Goal: Consume media (video, audio)

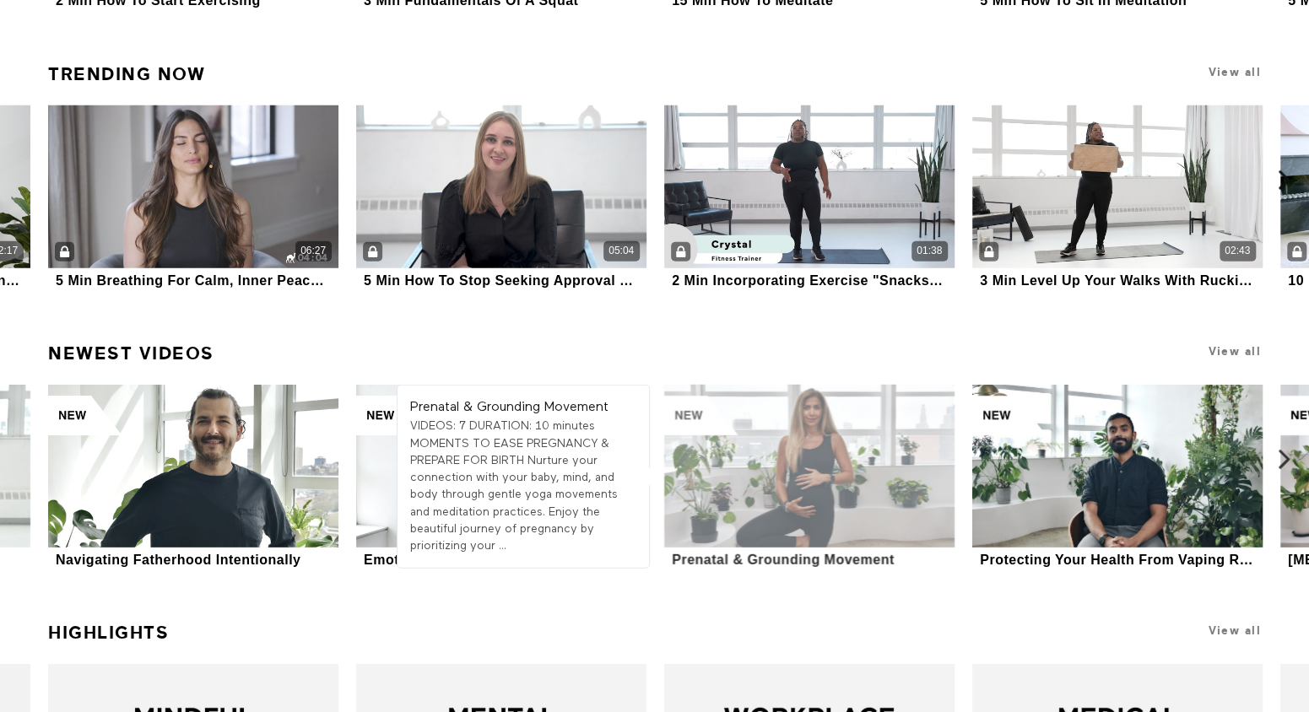
scroll to position [2850, 0]
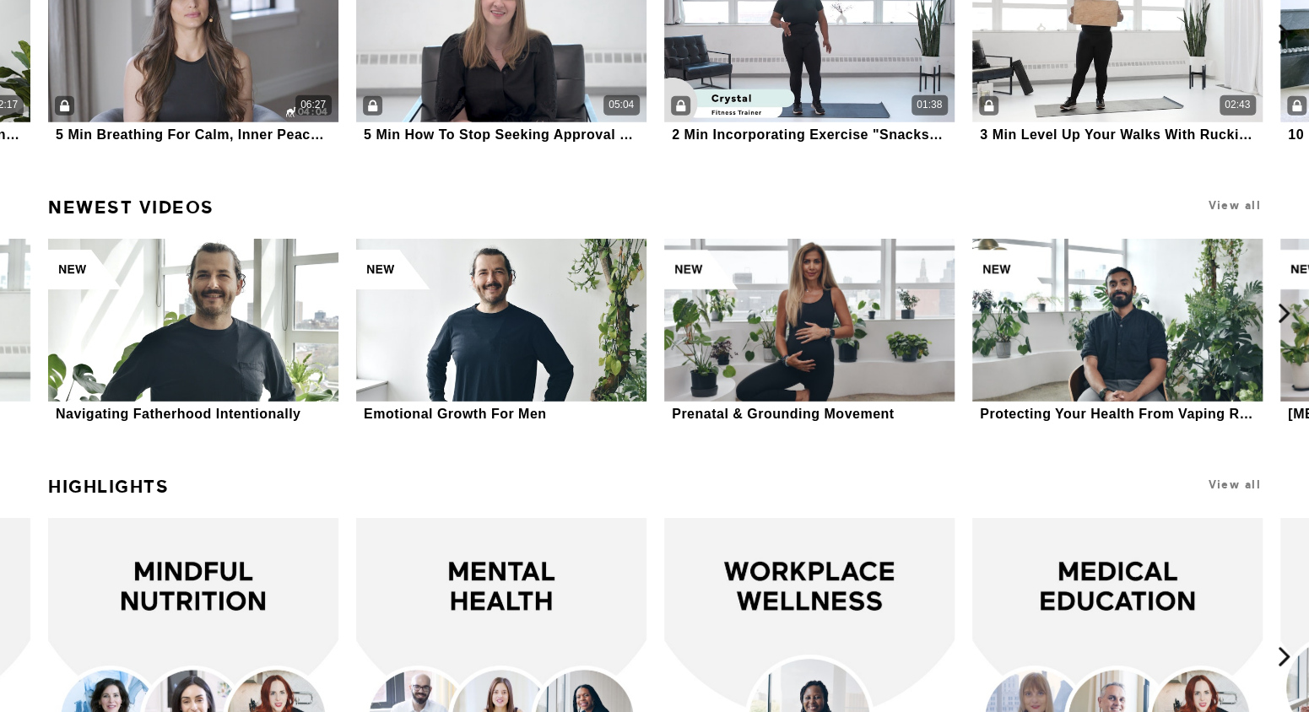
click at [157, 198] on link "Newest Videos" at bounding box center [131, 207] width 166 height 35
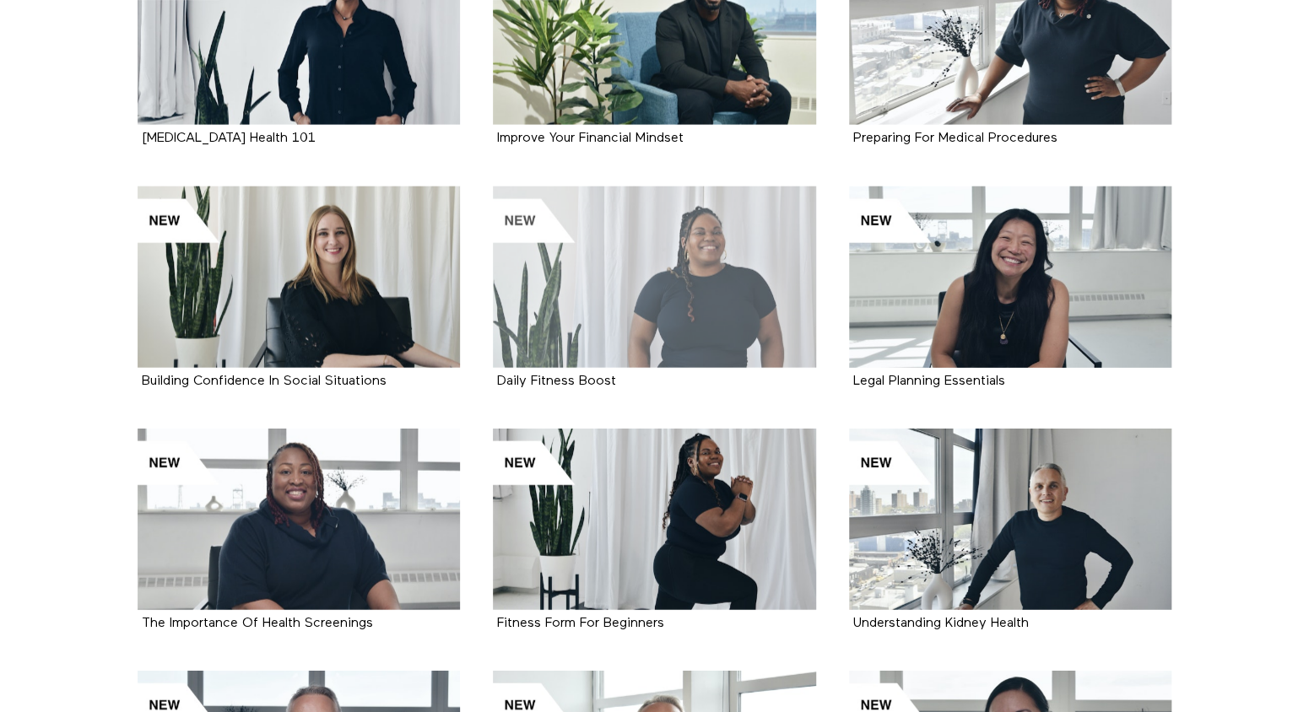
scroll to position [2411, 0]
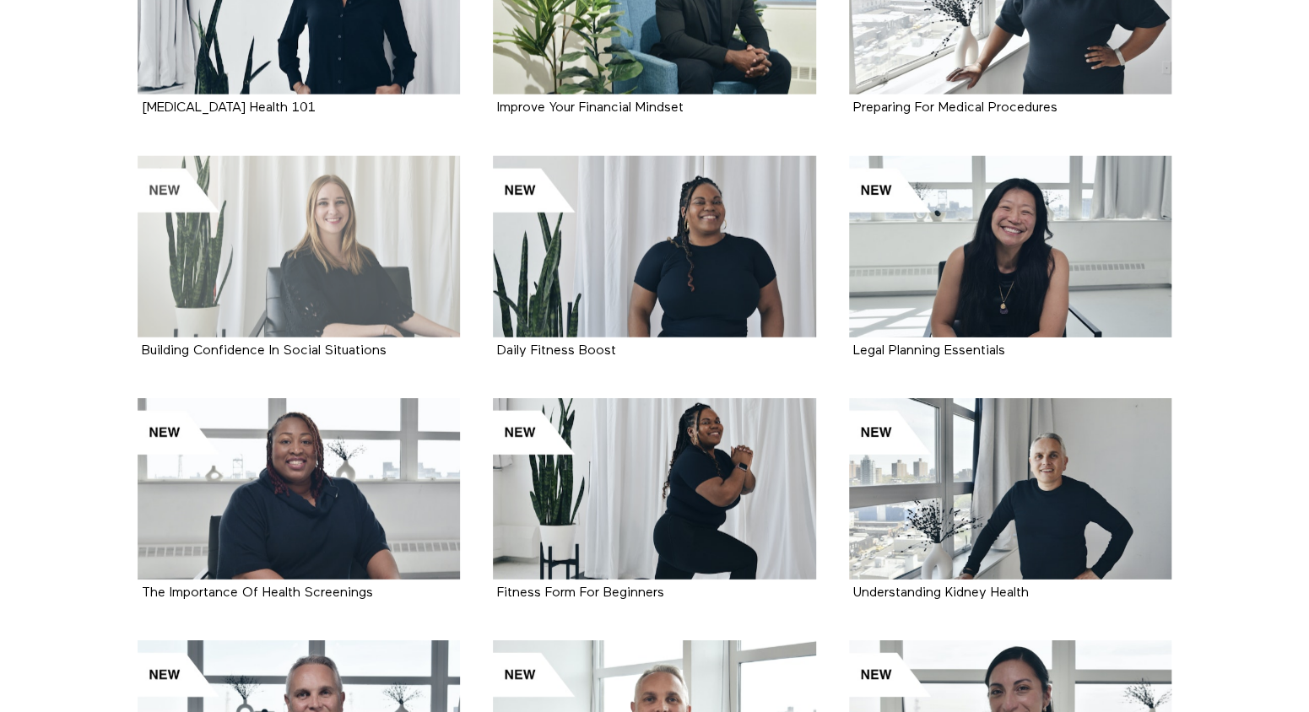
click at [322, 254] on div at bounding box center [299, 246] width 323 height 181
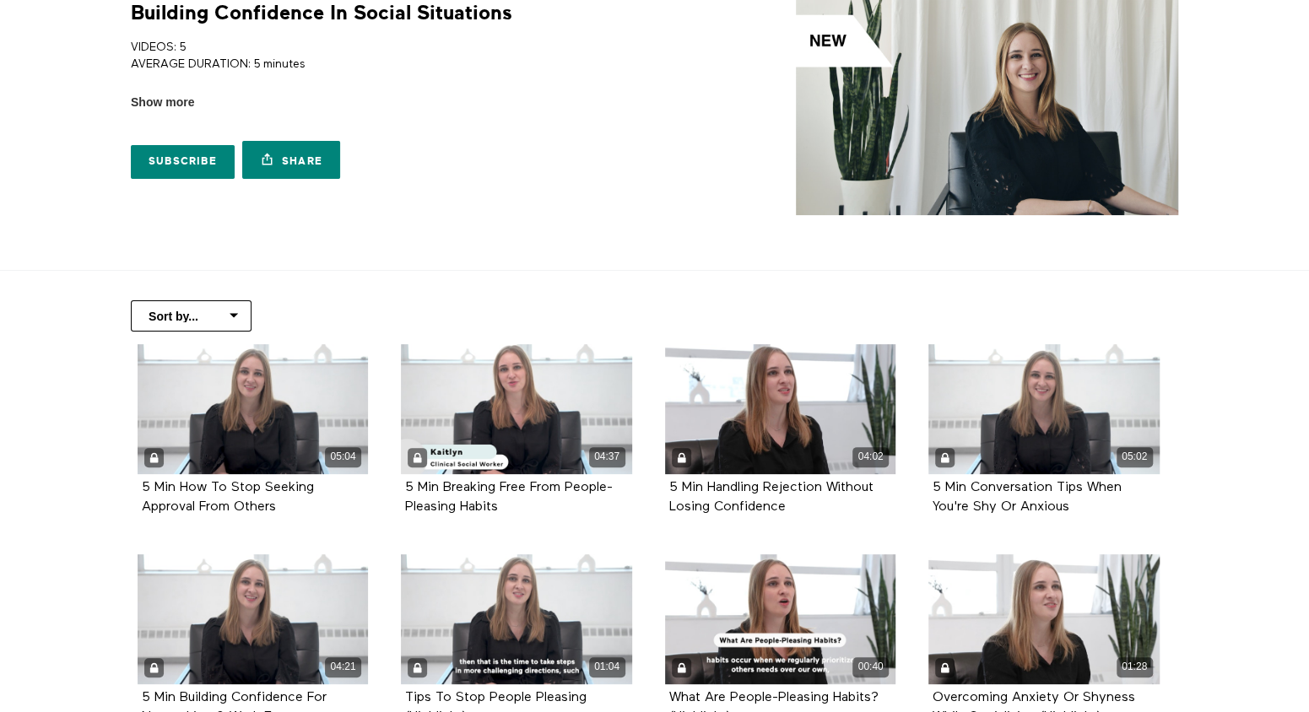
scroll to position [84, 0]
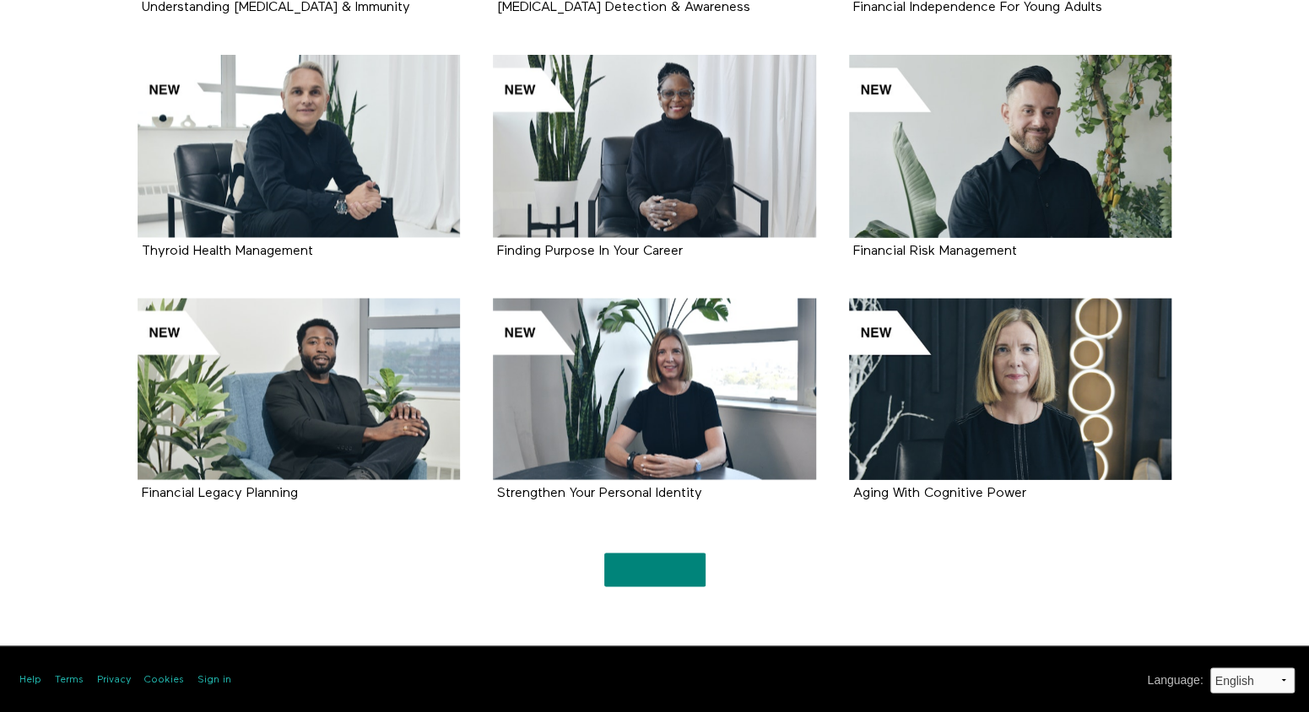
scroll to position [1784, 0]
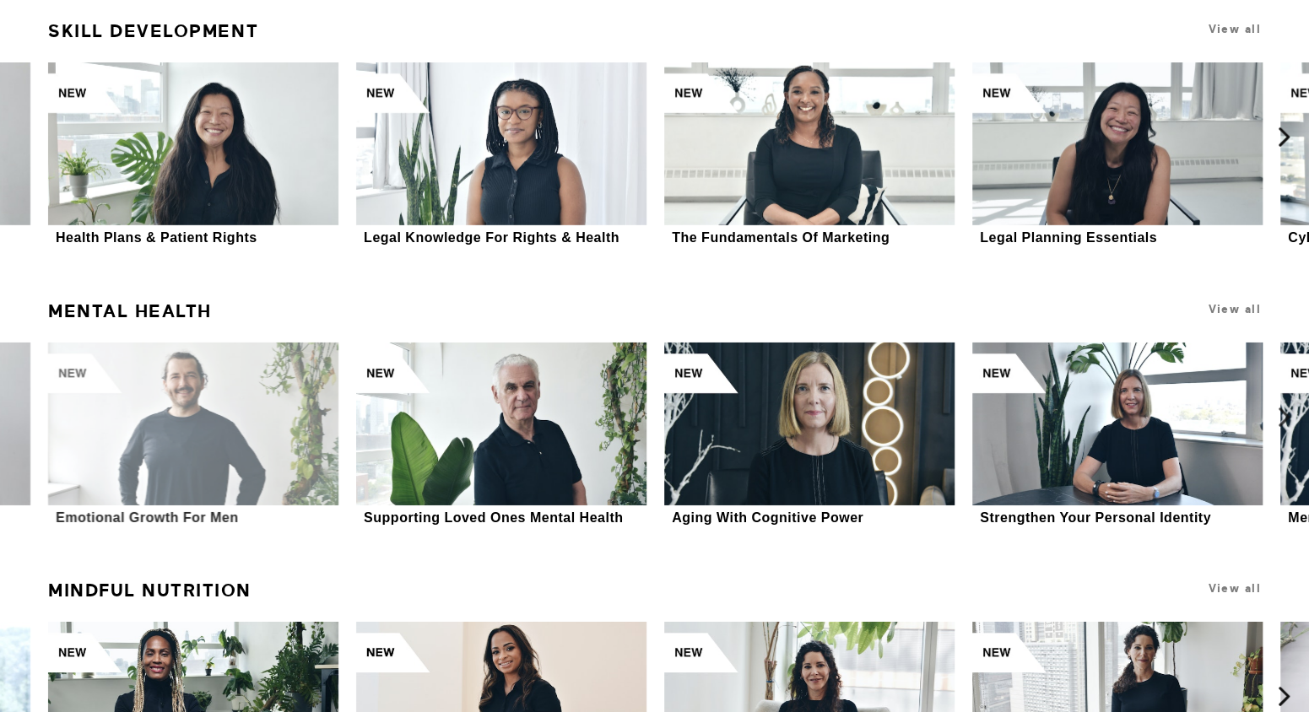
scroll to position [7049, 0]
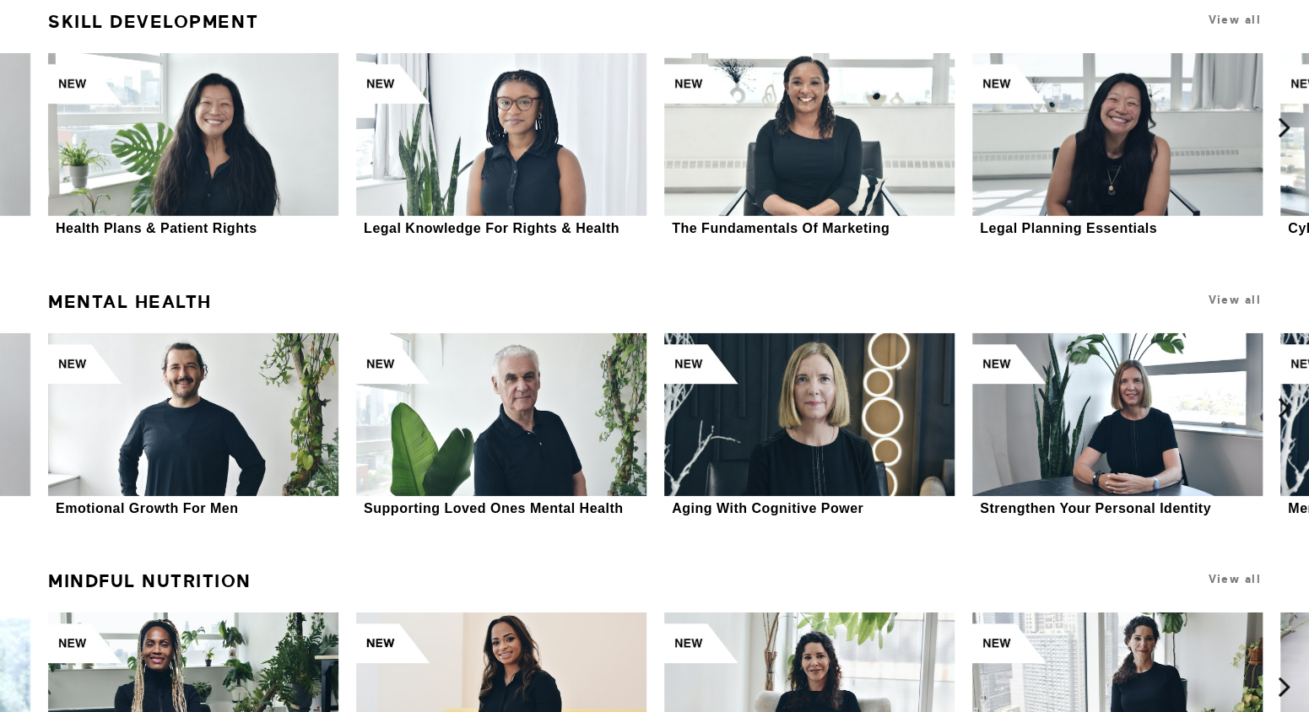
click at [138, 307] on link "Mental Health" at bounding box center [130, 301] width 164 height 35
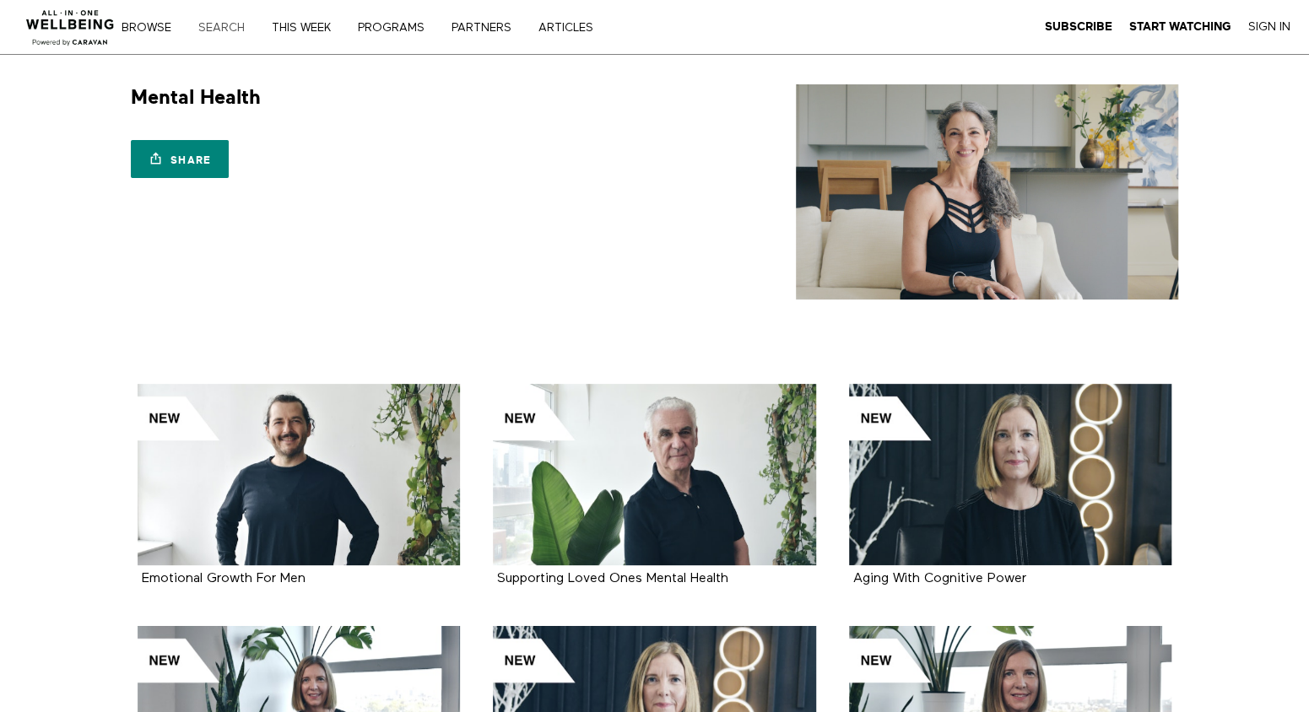
click at [224, 28] on link "Search" at bounding box center [227, 28] width 70 height 12
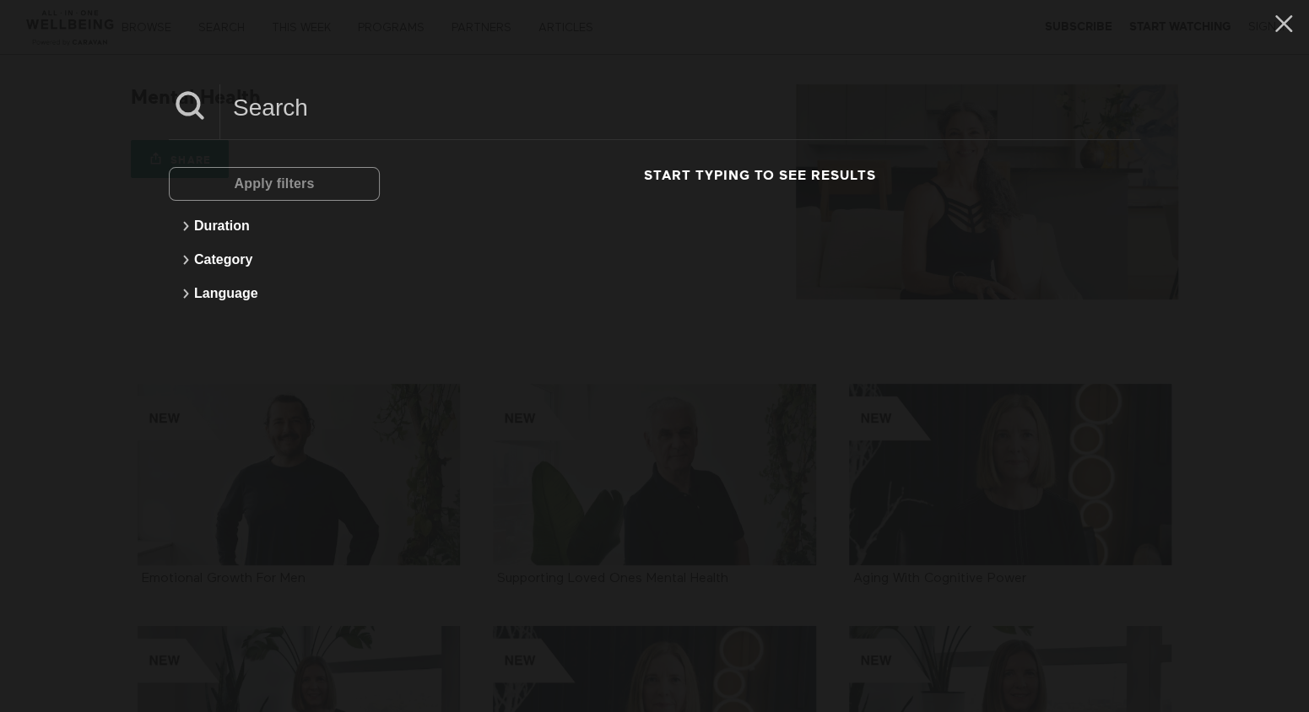
click at [307, 132] on div at bounding box center [654, 112] width 971 height 56
click at [278, 116] on input at bounding box center [680, 107] width 920 height 46
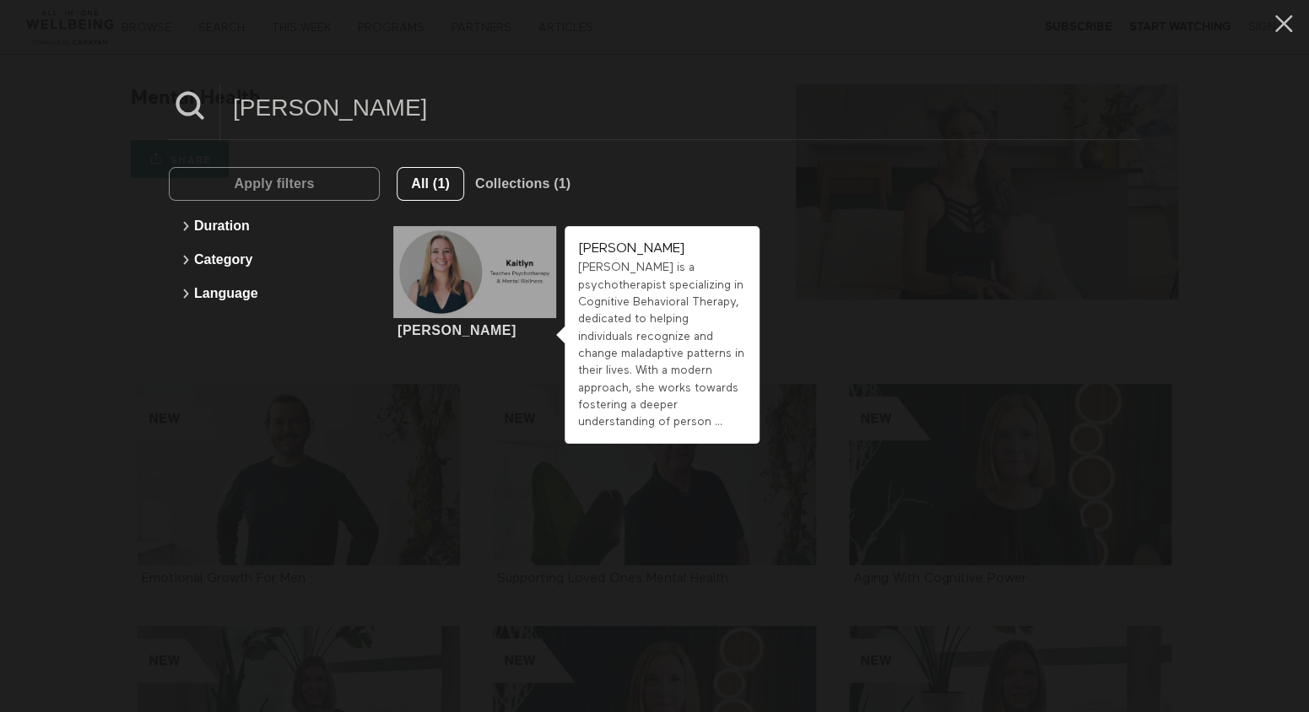
type input "kaitlyn"
click at [446, 280] on div at bounding box center [474, 272] width 163 height 92
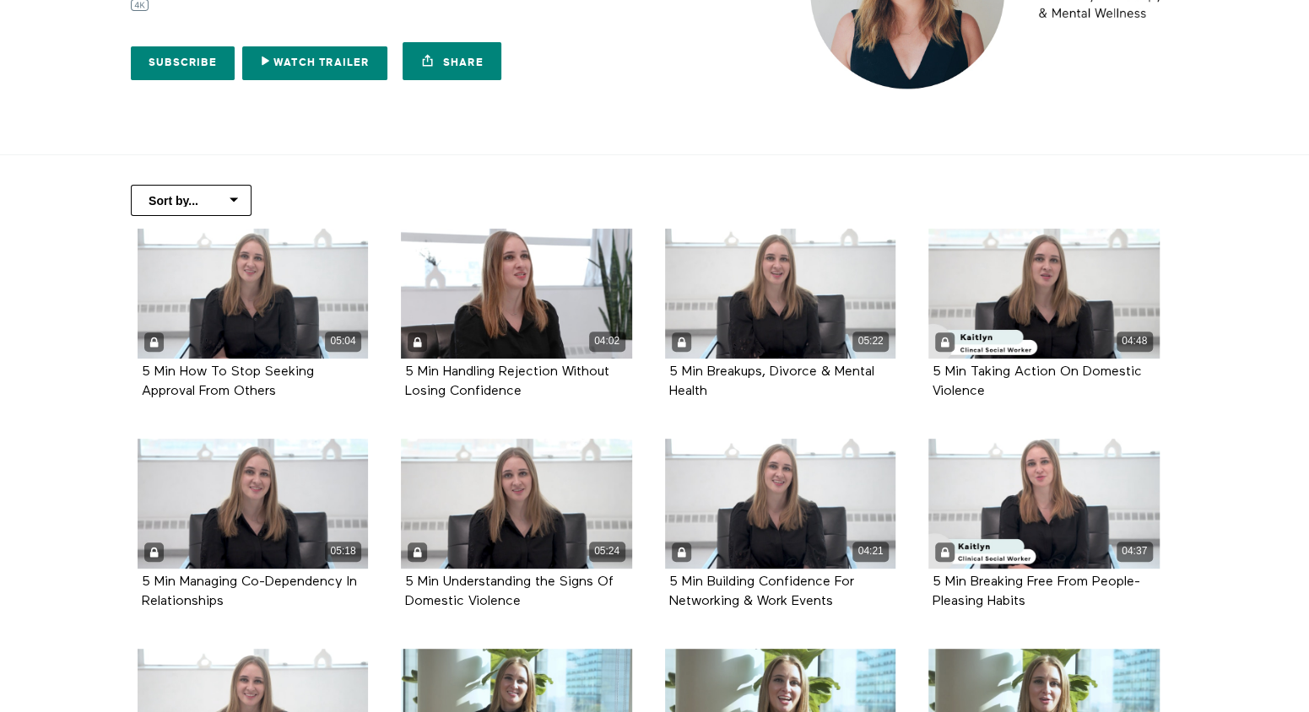
scroll to position [200, 0]
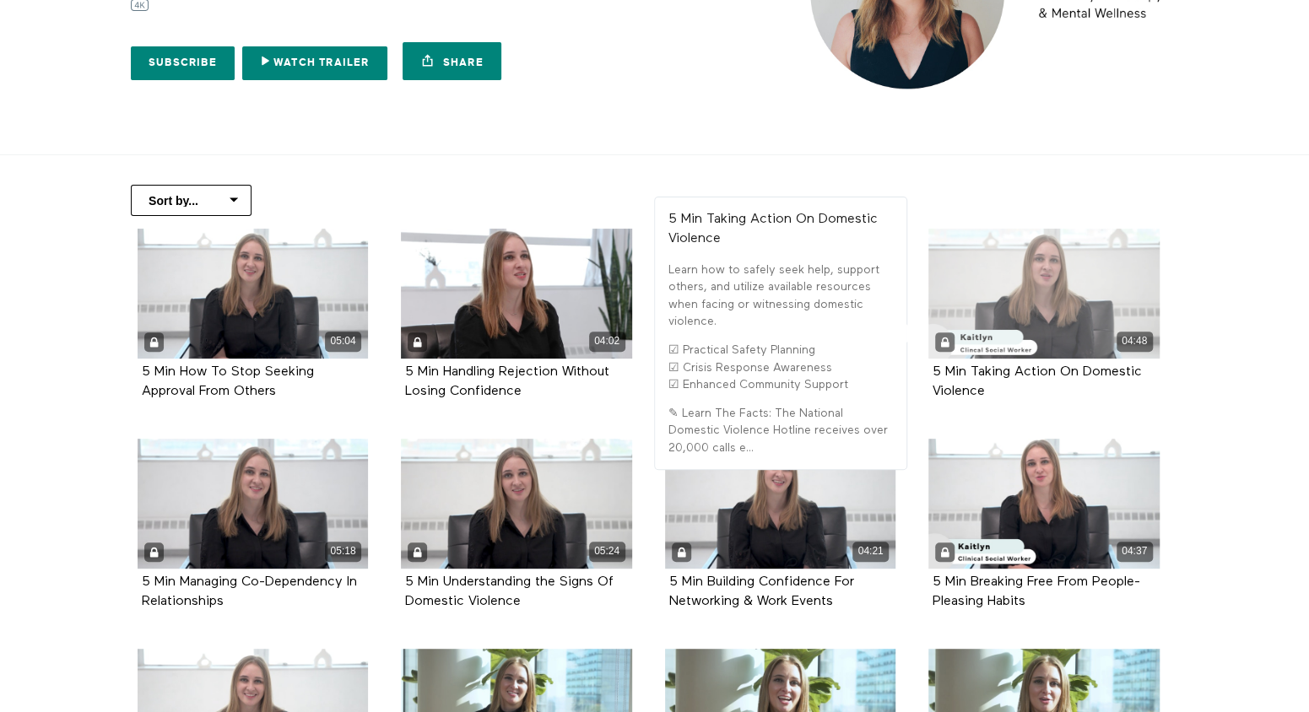
click at [1041, 274] on div "04:48" at bounding box center [1043, 294] width 231 height 130
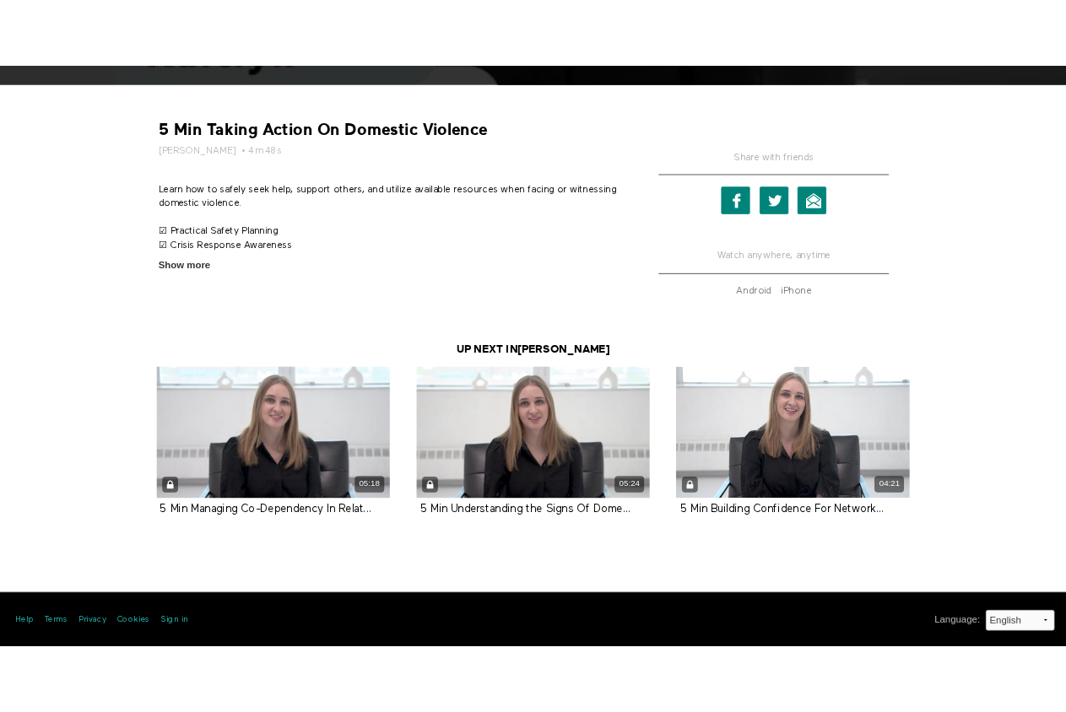
scroll to position [599, 0]
